Goal: Information Seeking & Learning: Learn about a topic

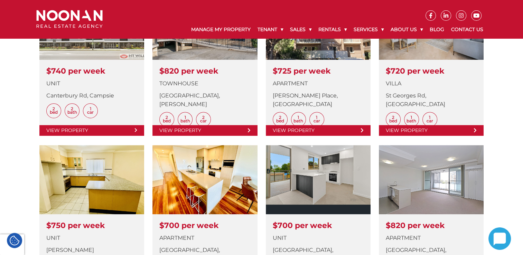
scroll to position [277, 0]
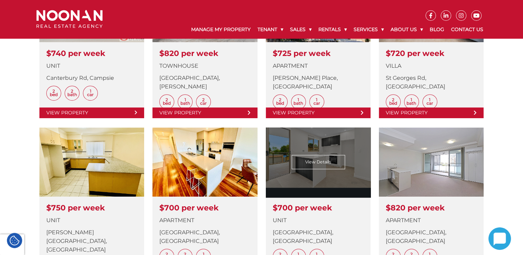
click at [315, 179] on link at bounding box center [318, 200] width 105 height 145
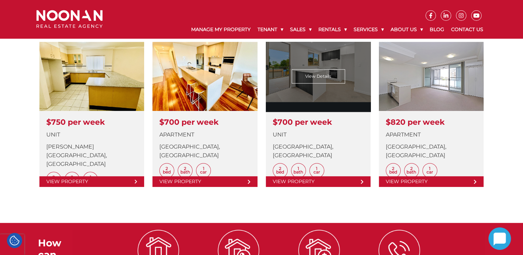
scroll to position [346, 0]
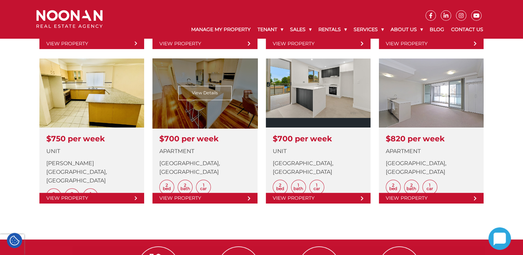
click at [204, 105] on link at bounding box center [204, 130] width 105 height 145
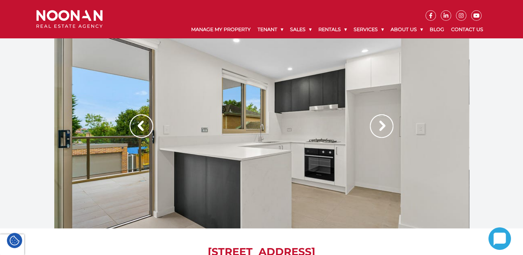
scroll to position [35, 0]
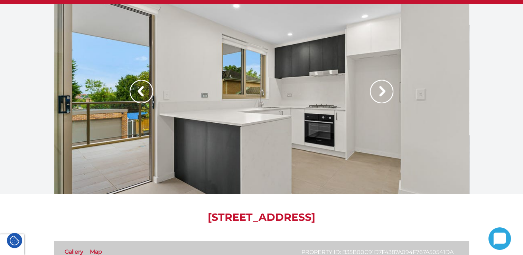
click at [387, 93] on img at bounding box center [382, 92] width 24 height 24
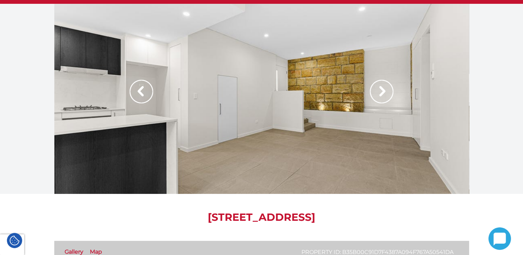
click at [385, 92] on img at bounding box center [382, 92] width 24 height 24
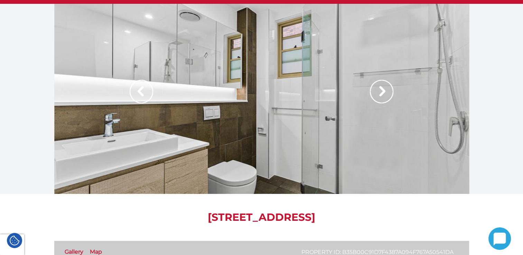
click at [377, 93] on img at bounding box center [382, 92] width 24 height 24
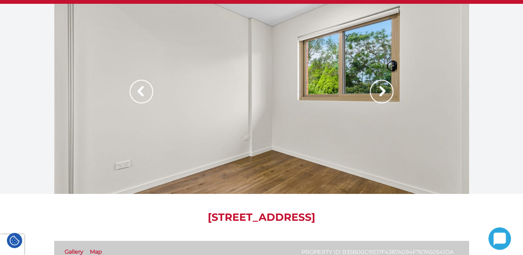
click at [377, 93] on img at bounding box center [382, 92] width 24 height 24
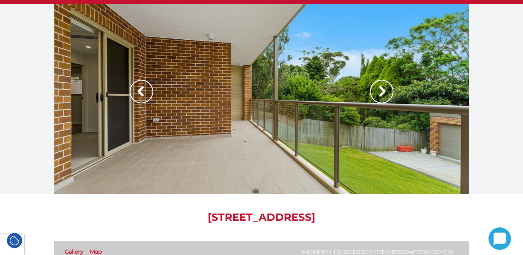
click at [380, 94] on img at bounding box center [382, 92] width 24 height 24
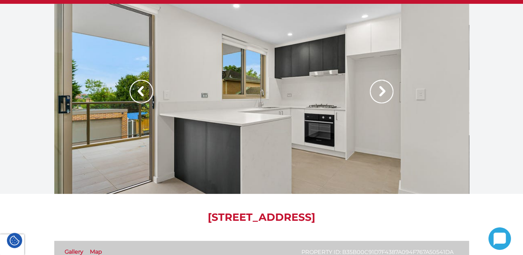
click at [382, 97] on img at bounding box center [382, 92] width 24 height 24
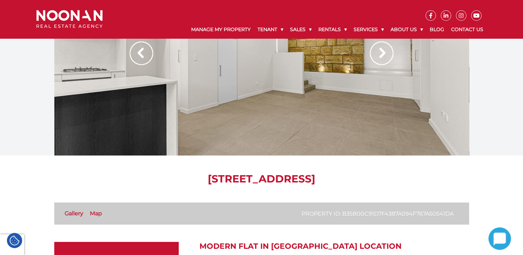
click at [135, 58] on img at bounding box center [142, 53] width 24 height 24
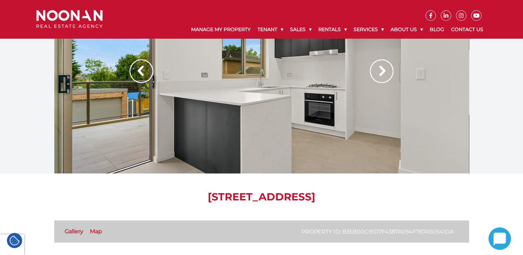
scroll to position [0, 0]
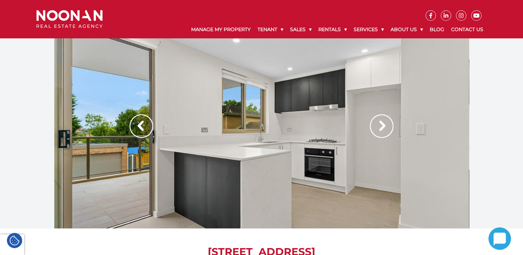
drag, startPoint x: 144, startPoint y: 124, endPoint x: 186, endPoint y: 131, distance: 42.5
click at [144, 124] on img at bounding box center [142, 126] width 24 height 24
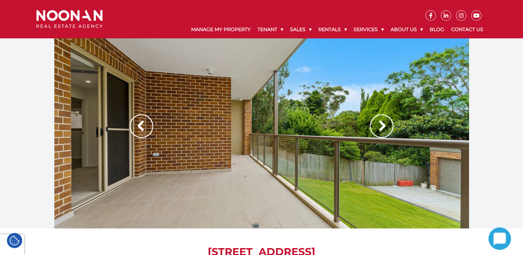
click at [141, 131] on img at bounding box center [142, 126] width 24 height 24
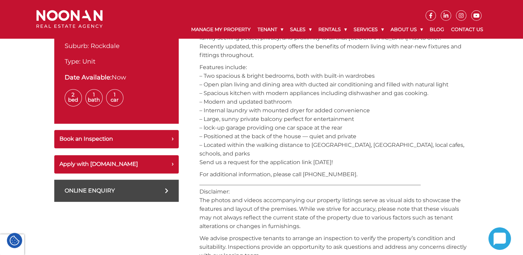
scroll to position [277, 0]
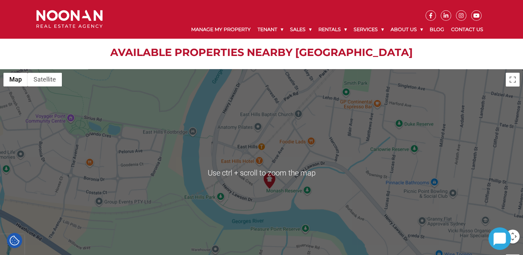
scroll to position [934, 0]
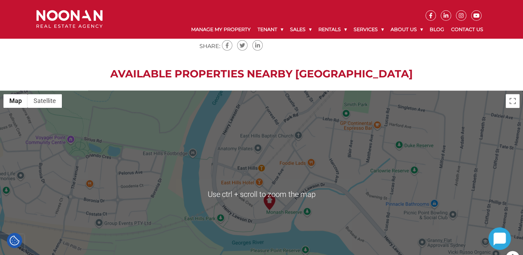
click at [324, 172] on div at bounding box center [261, 194] width 523 height 207
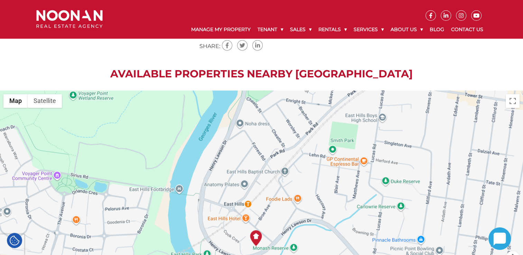
drag, startPoint x: 325, startPoint y: 149, endPoint x: 312, endPoint y: 186, distance: 38.9
click at [312, 186] on div at bounding box center [261, 194] width 523 height 207
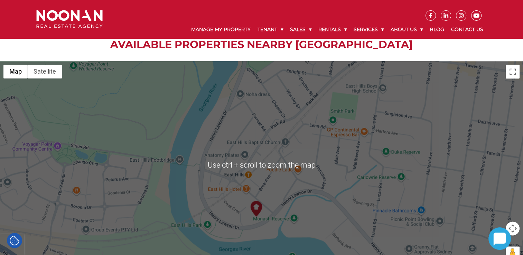
scroll to position [968, 0]
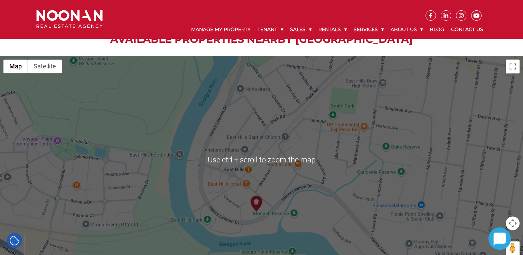
click at [312, 184] on div at bounding box center [261, 159] width 523 height 207
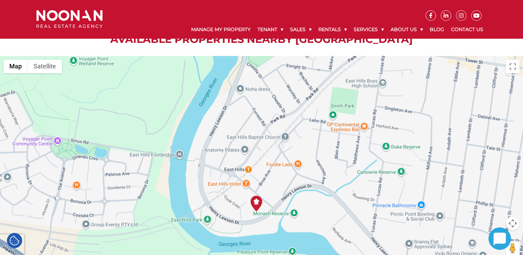
click at [312, 184] on div at bounding box center [261, 159] width 523 height 207
